Goal: Task Accomplishment & Management: Use online tool/utility

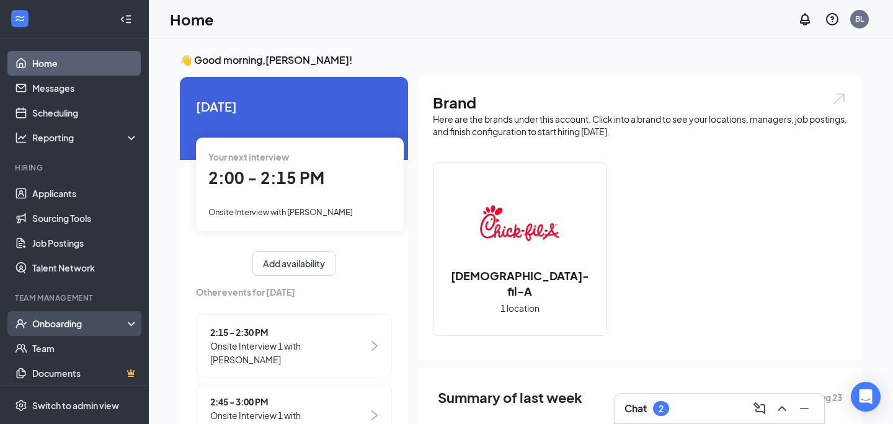
click at [69, 326] on div "Onboarding" at bounding box center [80, 324] width 96 height 12
click at [68, 350] on link "Overview" at bounding box center [85, 348] width 106 height 25
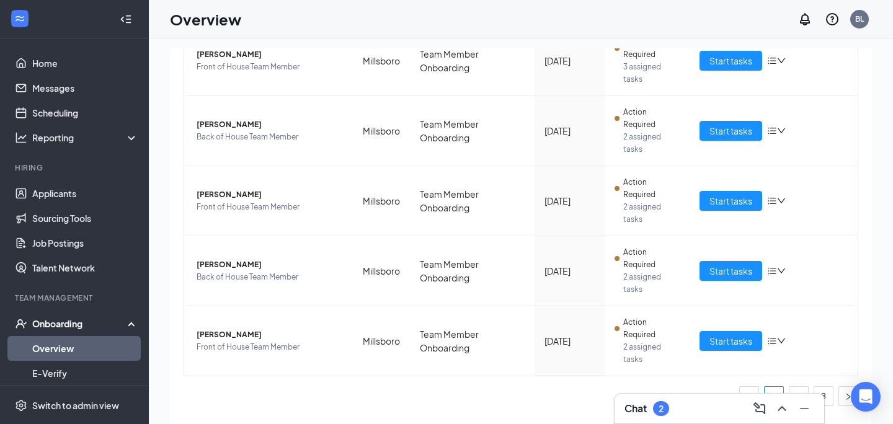
scroll to position [56, 0]
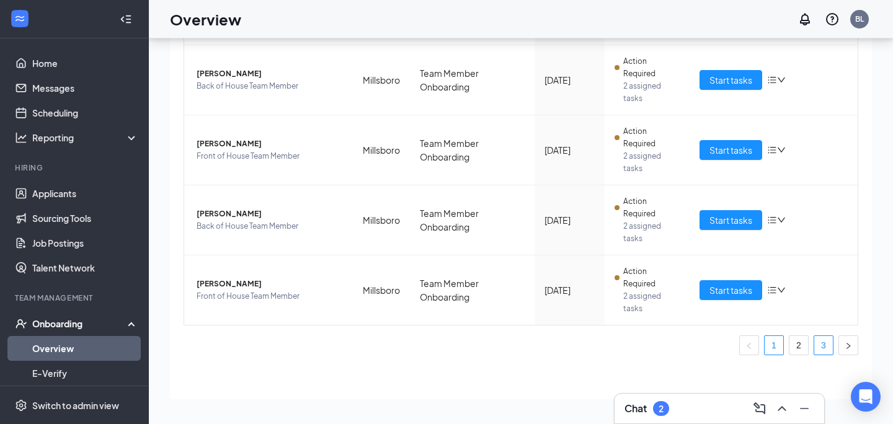
click at [825, 342] on link "3" at bounding box center [823, 345] width 19 height 19
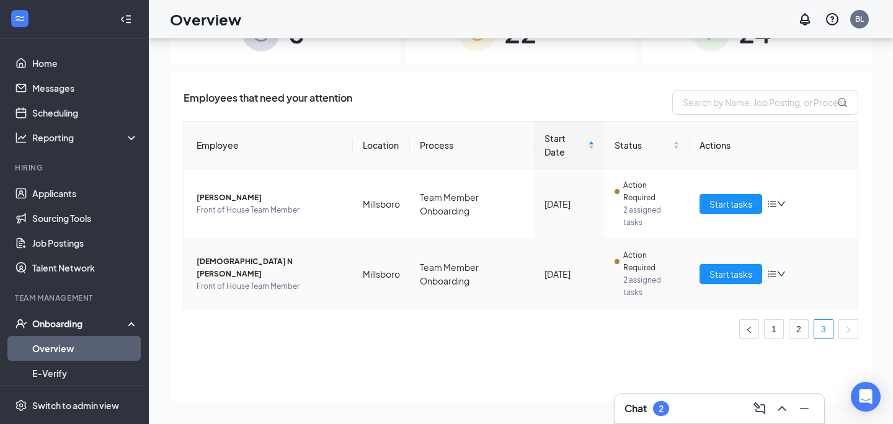
scroll to position [56, 0]
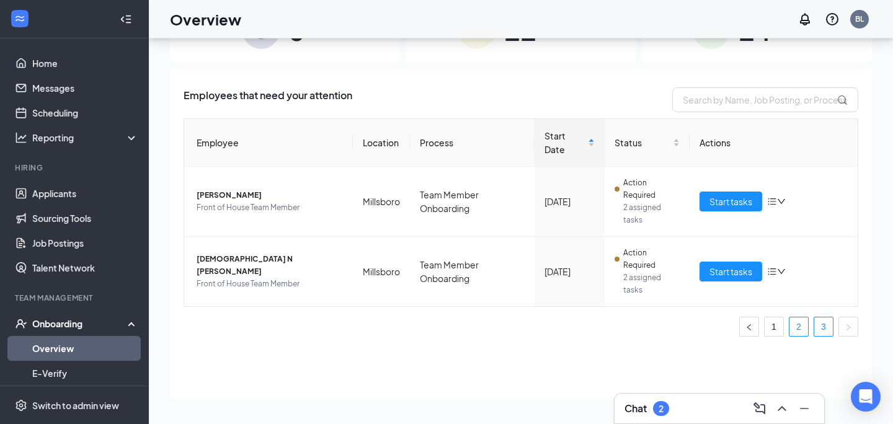
click at [800, 328] on link "2" at bounding box center [799, 327] width 19 height 19
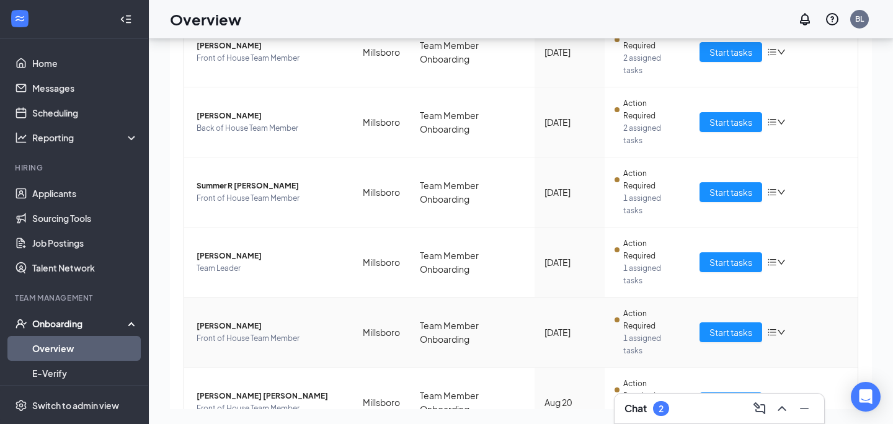
scroll to position [542, 0]
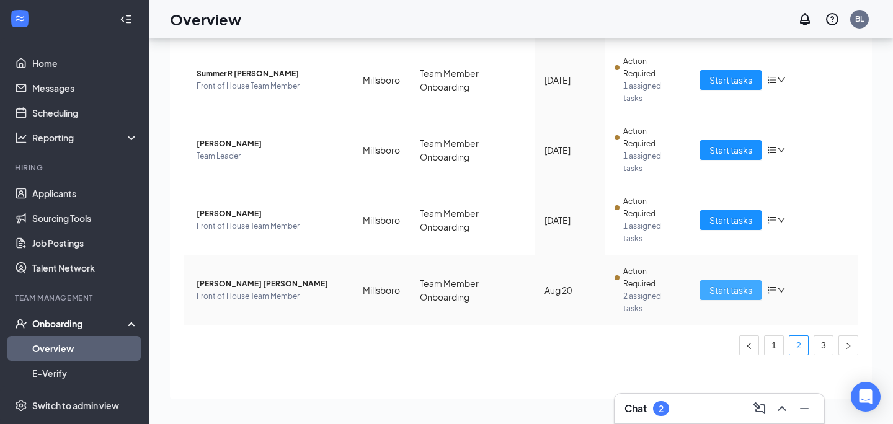
click at [723, 289] on span "Start tasks" at bounding box center [731, 290] width 43 height 14
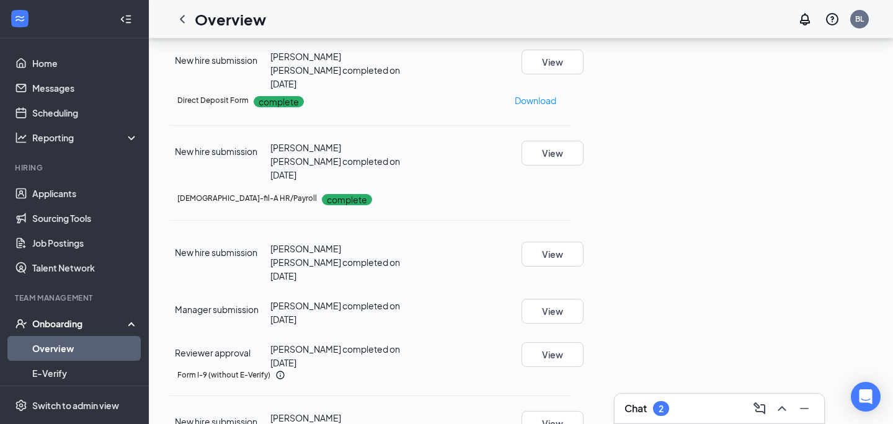
scroll to position [154, 0]
click at [641, 408] on h3 "Chat" at bounding box center [636, 409] width 22 height 14
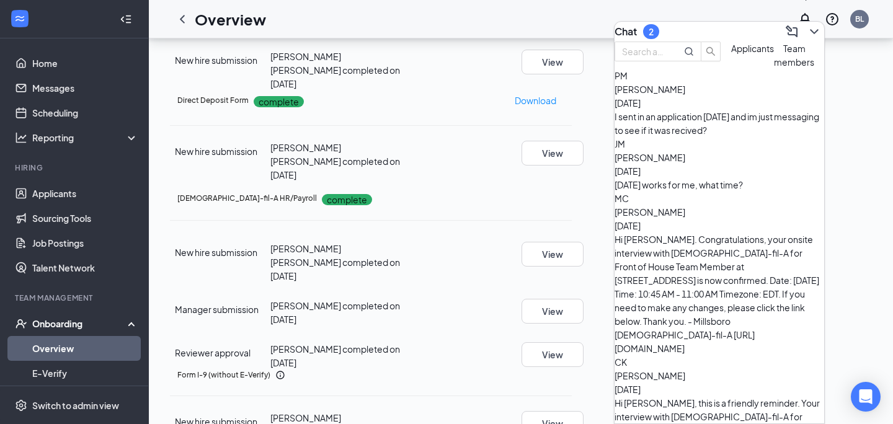
click at [810, 29] on icon "ChevronDown" at bounding box center [814, 31] width 8 height 5
